Goal: Information Seeking & Learning: Learn about a topic

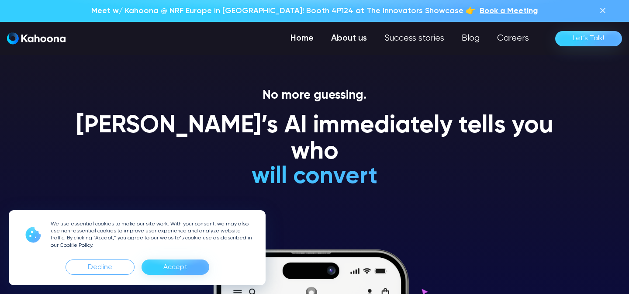
click at [354, 35] on link "About us" at bounding box center [348, 38] width 53 height 17
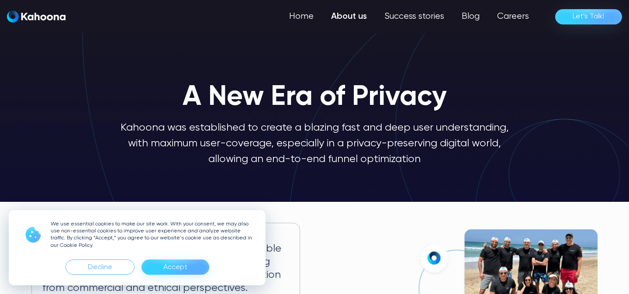
click at [169, 266] on div "Accept" at bounding box center [175, 267] width 24 height 14
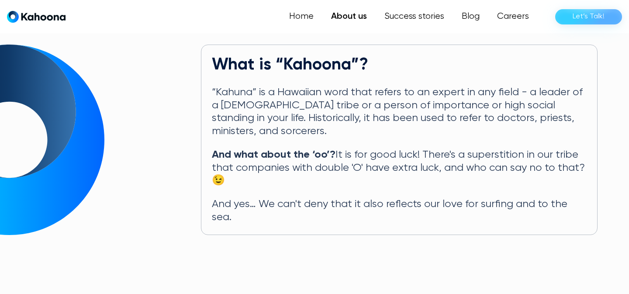
scroll to position [434, 0]
click at [437, 14] on link "Success stories" at bounding box center [414, 16] width 79 height 17
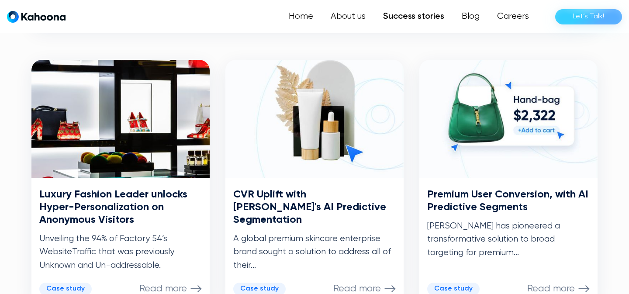
scroll to position [421, 0]
